Goal: Ask a question

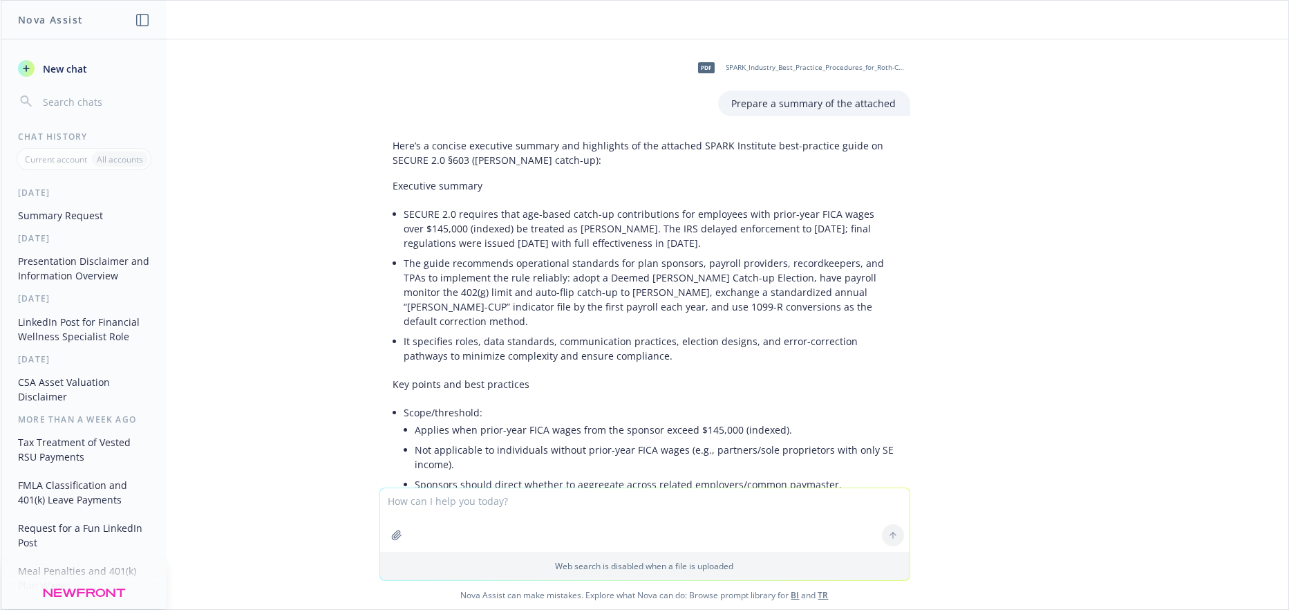
scroll to position [1188, 0]
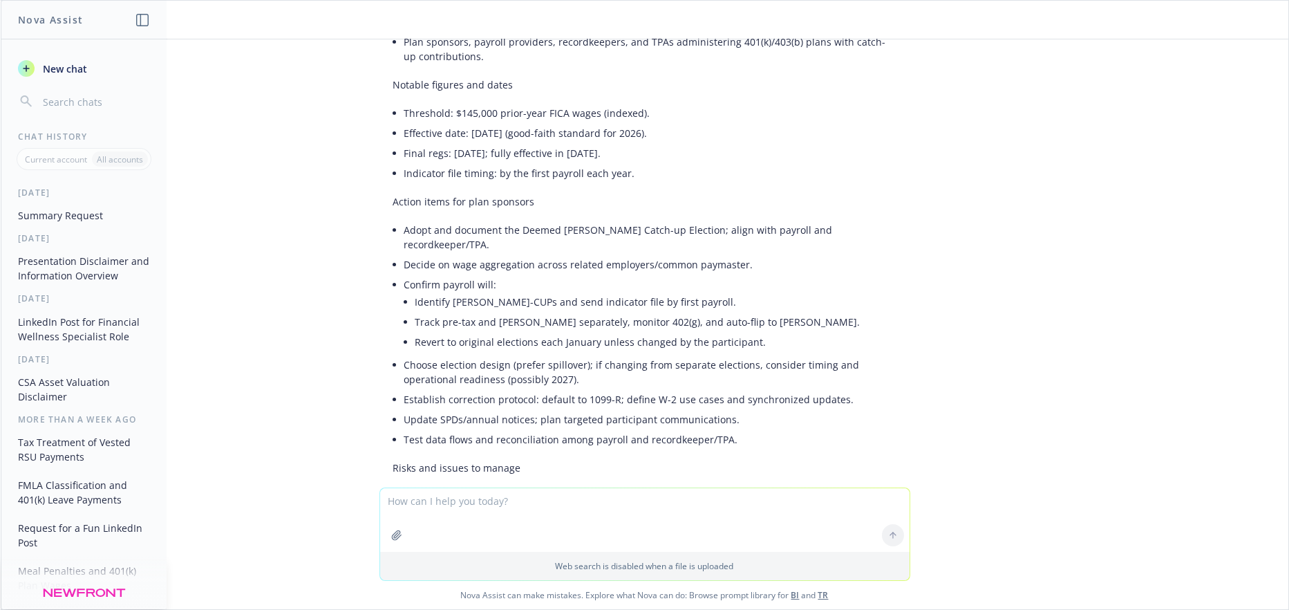
click at [140, 15] on icon "button" at bounding box center [142, 20] width 12 height 12
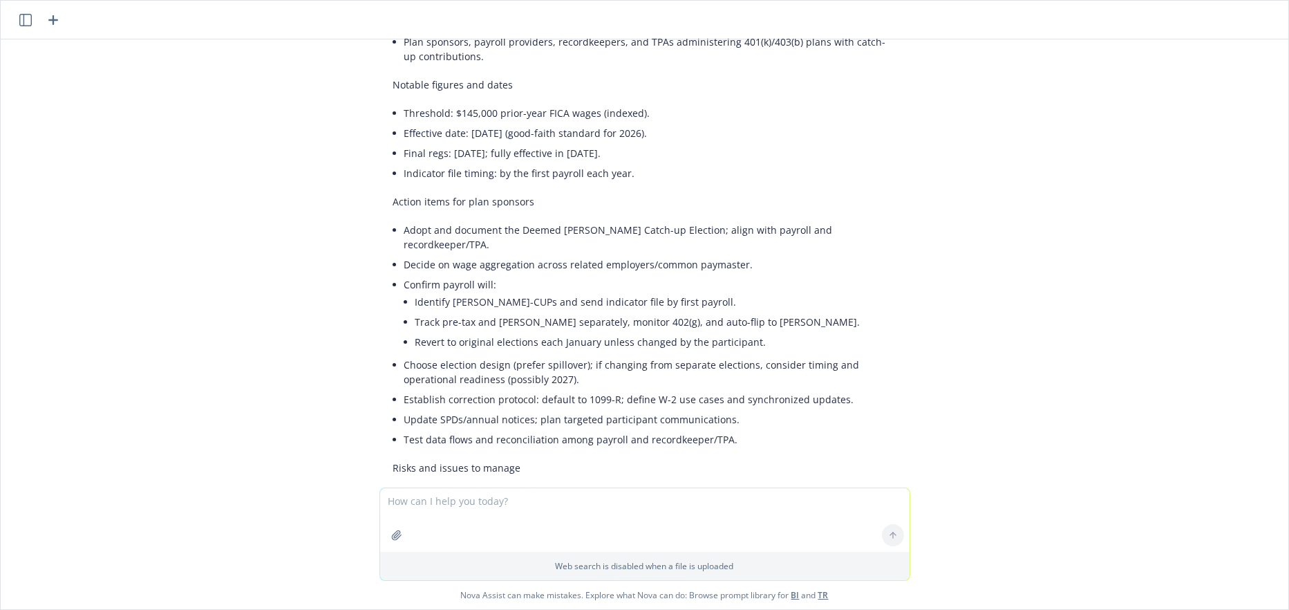
click at [53, 18] on icon "button" at bounding box center [53, 20] width 10 height 10
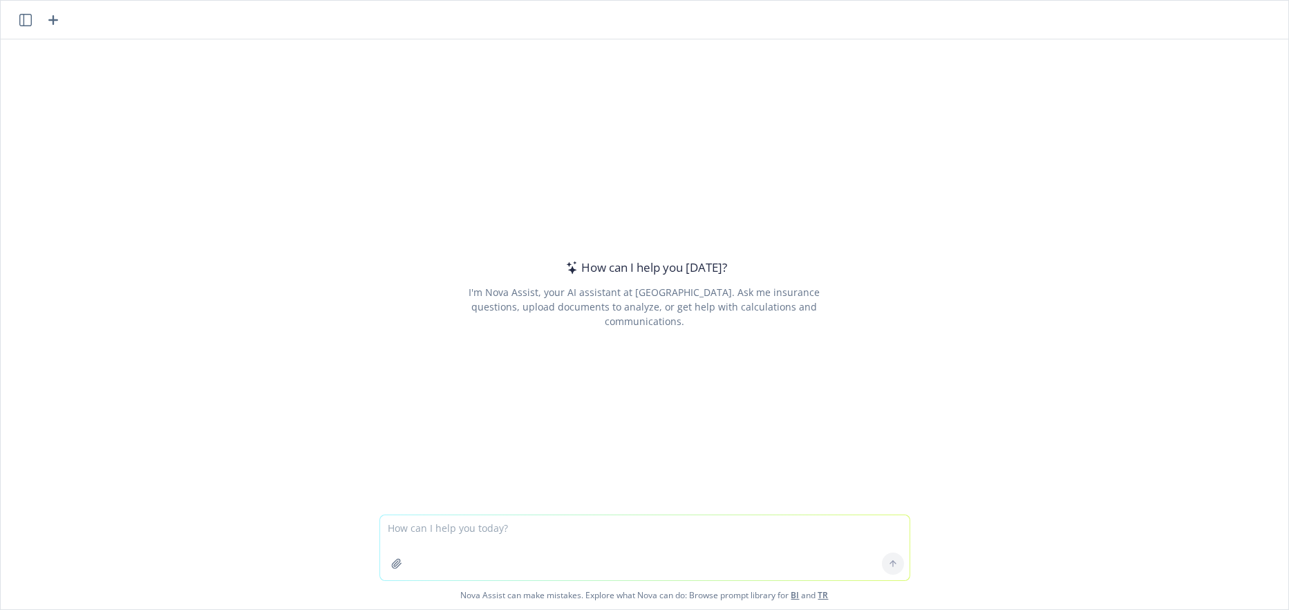
click at [387, 525] on textarea at bounding box center [645, 547] width 530 height 65
type textarea "In 401(k) plans, what percentage of plans fund a match versus a profit sharing …"
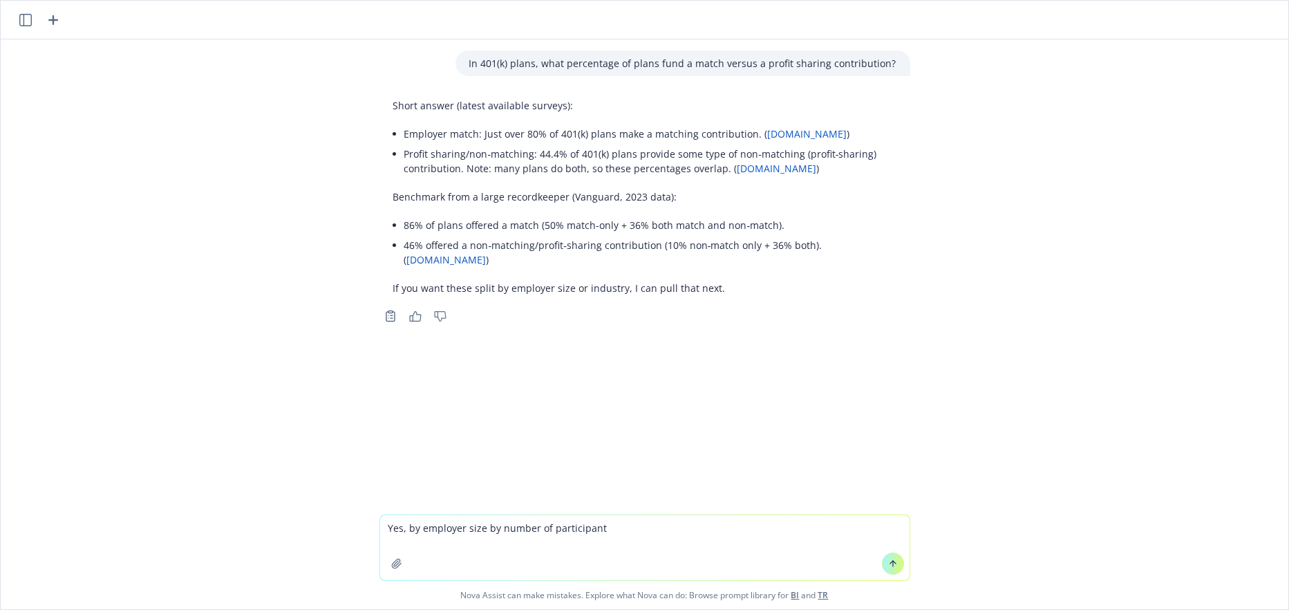
type textarea "Yes, by employer size by number of participants"
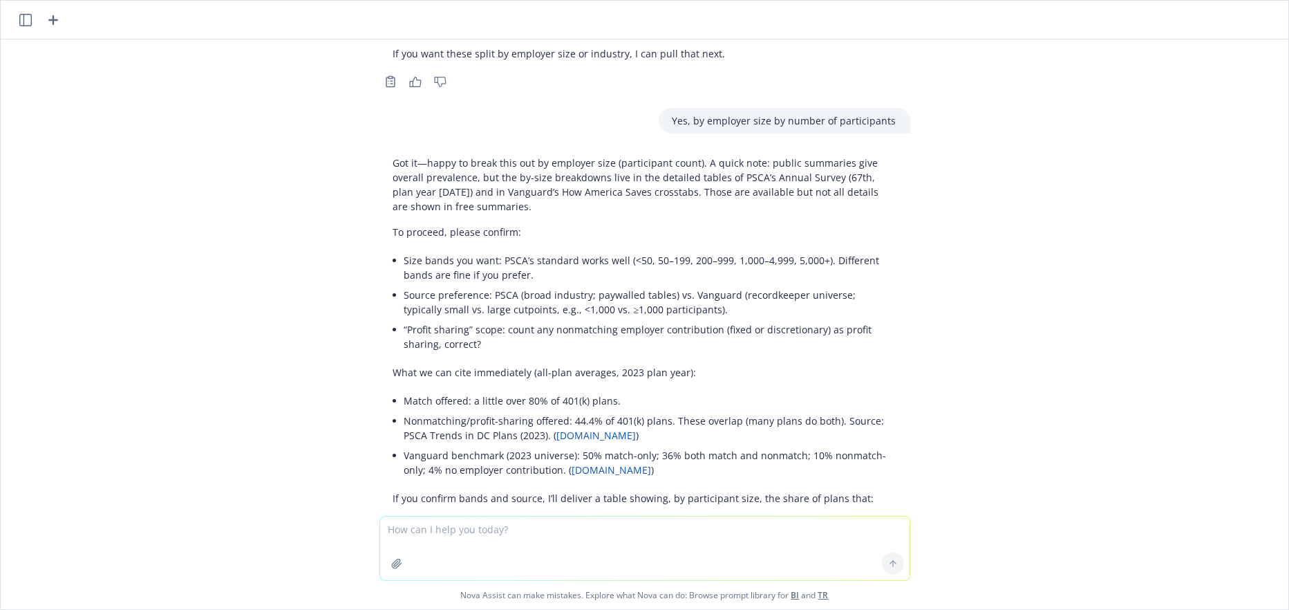
scroll to position [277, 0]
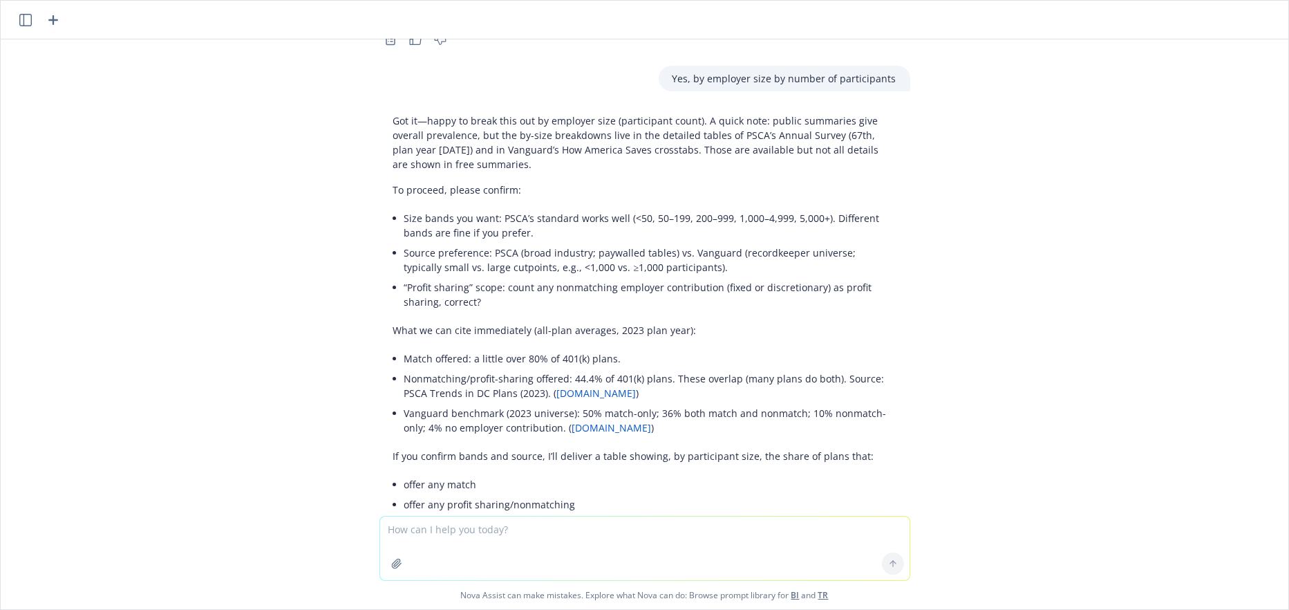
drag, startPoint x: 401, startPoint y: 534, endPoint x: 347, endPoint y: 498, distance: 65.2
click at [400, 534] on textarea at bounding box center [645, 548] width 530 height 64
type textarea "size bands under 500, 500-5000 and over 5000"
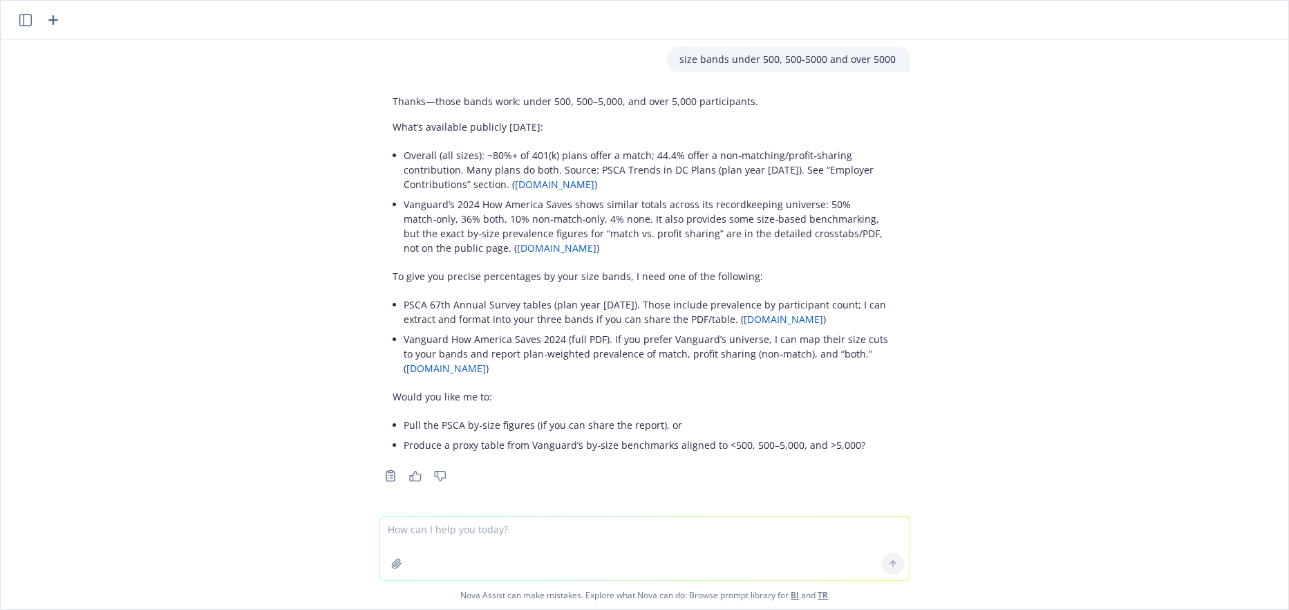
scroll to position [853, 0]
click at [423, 543] on textarea at bounding box center [645, 548] width 530 height 64
type textarea "proxy table from Vanguard"
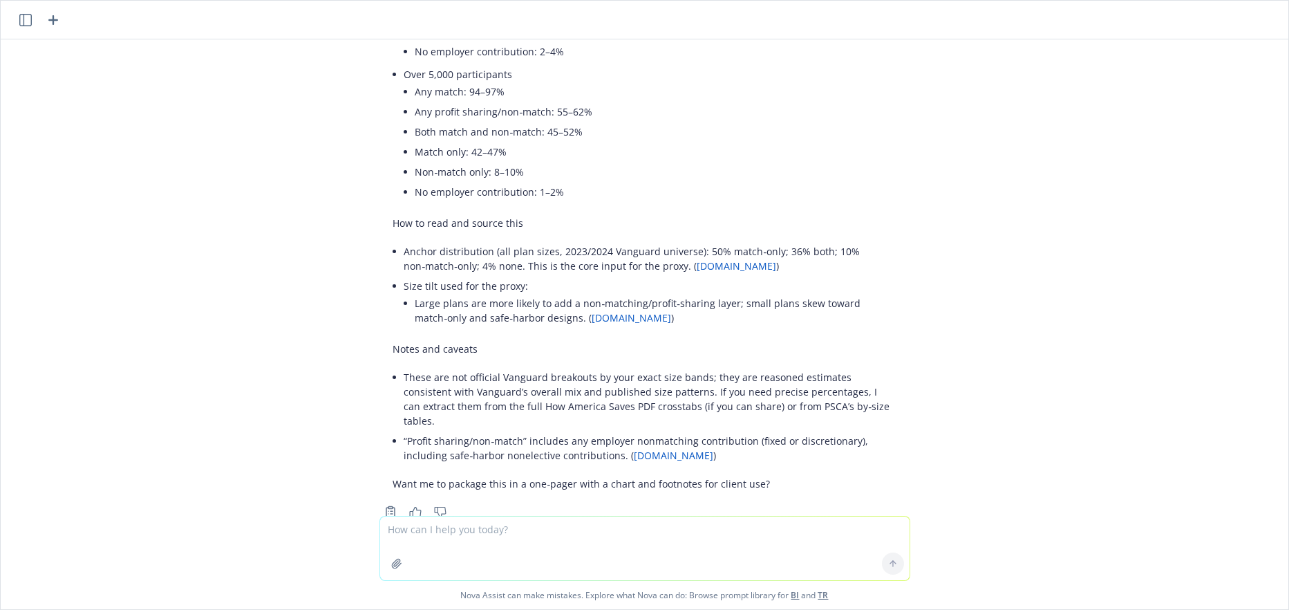
scroll to position [1750, 0]
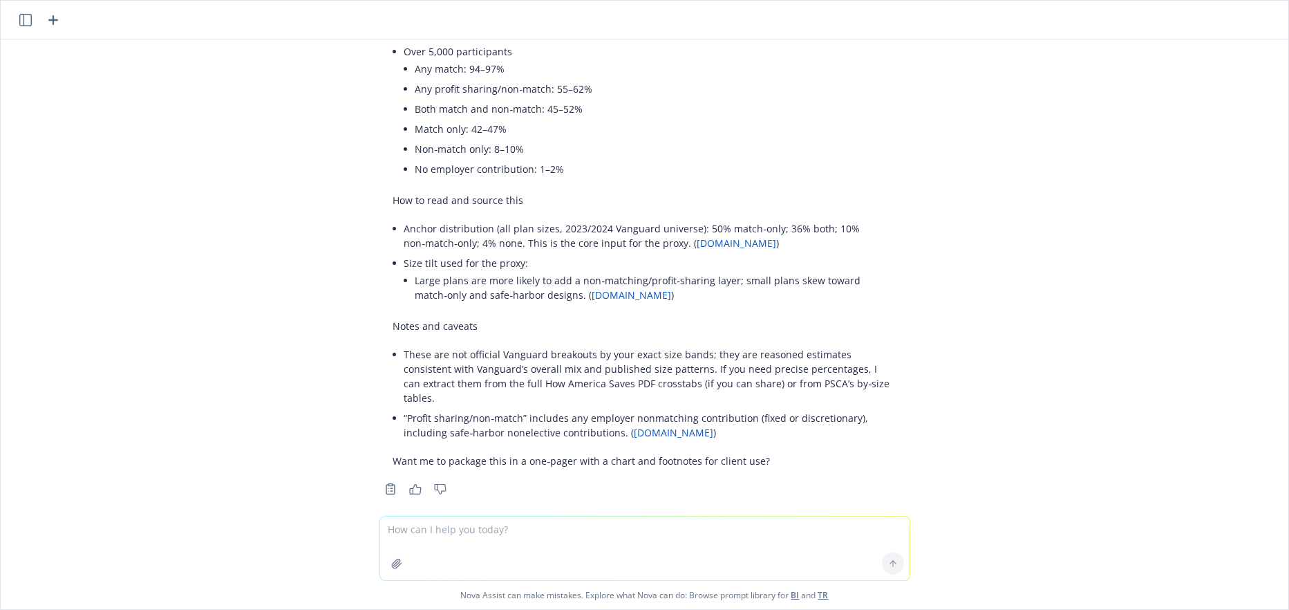
click at [390, 527] on textarea at bounding box center [645, 548] width 530 height 64
type textarea "What percentage of plans with less than 500 participants fund a profit sharing …"
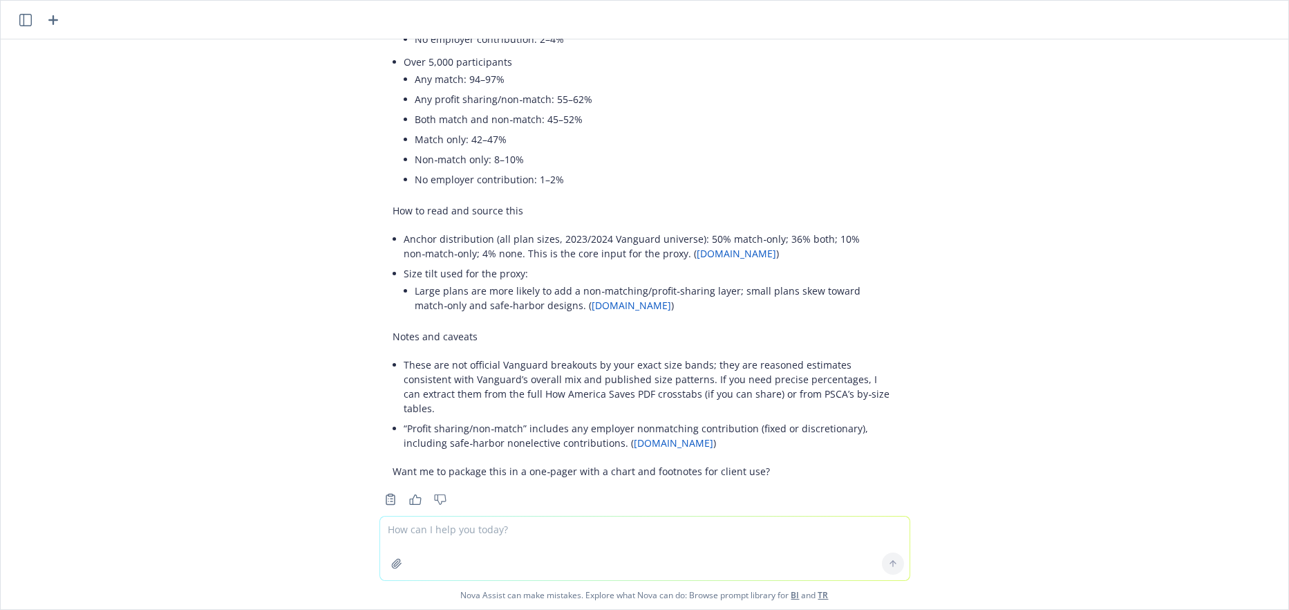
scroll to position [1888, 0]
